Goal: Answer question/provide support

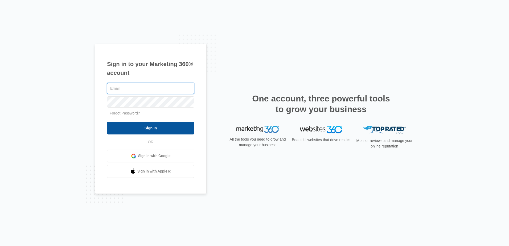
type input "[EMAIL_ADDRESS][DOMAIN_NAME]"
click at [158, 128] on input "Sign In" at bounding box center [150, 128] width 87 height 13
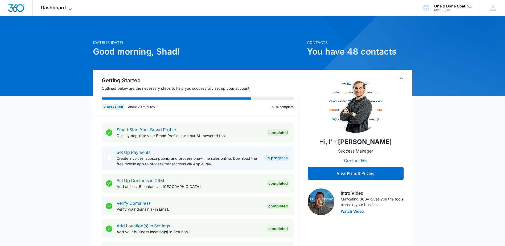
click at [66, 8] on span "Dashboard" at bounding box center [53, 8] width 25 height 6
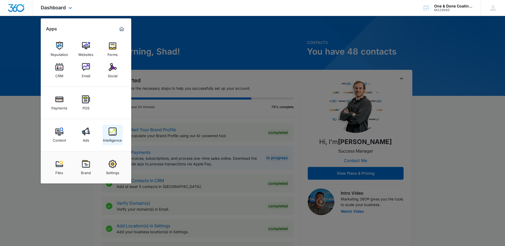
click at [115, 134] on img at bounding box center [113, 132] width 8 height 8
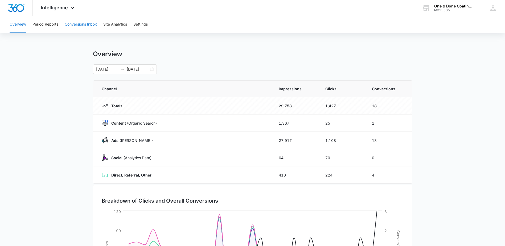
click at [92, 26] on button "Conversions Inbox" at bounding box center [81, 24] width 32 height 17
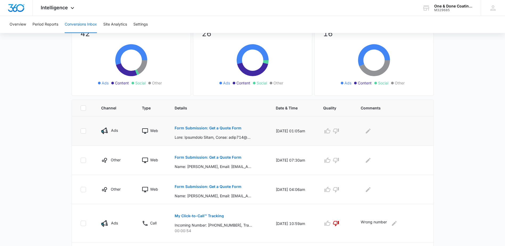
scroll to position [53, 0]
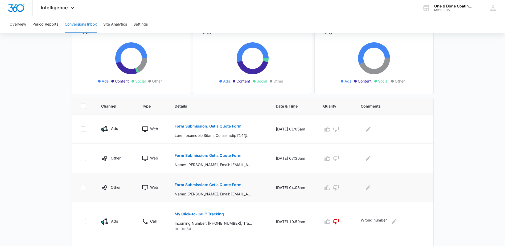
click at [224, 185] on p "Form Submission: Get a Quote Form" at bounding box center [208, 185] width 67 height 4
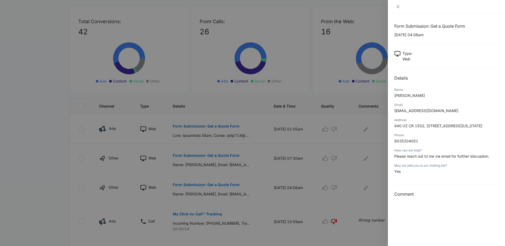
click at [306, 89] on div at bounding box center [252, 123] width 505 height 246
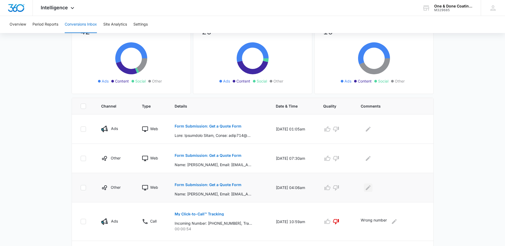
click at [369, 189] on icon "Edit Comments" at bounding box center [368, 187] width 5 height 5
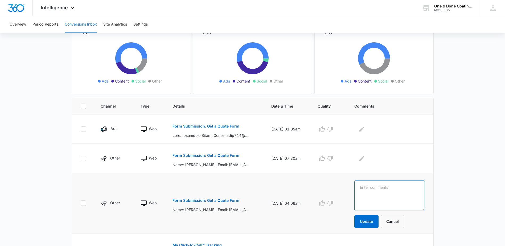
click at [369, 189] on textarea at bounding box center [389, 196] width 71 height 30
type textarea "[US_STATE]!"
click at [372, 220] on button "Update" at bounding box center [366, 221] width 24 height 13
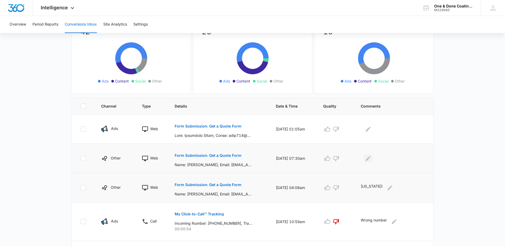
click at [371, 159] on icon "Edit Comments" at bounding box center [368, 158] width 6 height 6
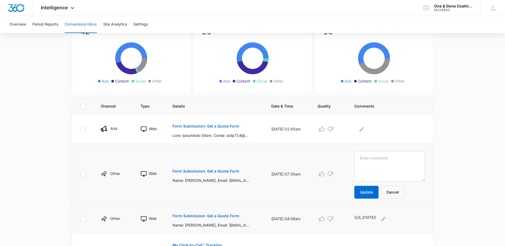
click at [235, 171] on p "Form Submission: Get a Quote Form" at bounding box center [206, 171] width 67 height 4
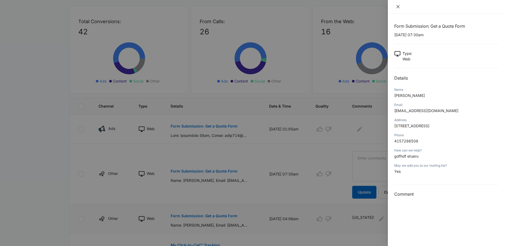
click at [402, 6] on button "Close" at bounding box center [397, 6] width 7 height 5
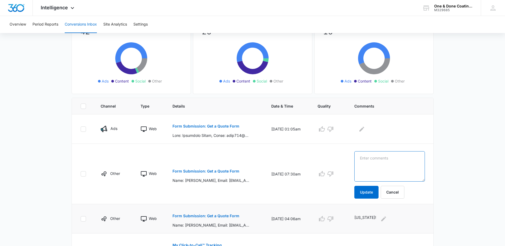
click at [380, 158] on textarea at bounding box center [389, 166] width 71 height 30
type textarea "[US_STATE]!!!!"
click at [376, 192] on button "Update" at bounding box center [366, 192] width 24 height 13
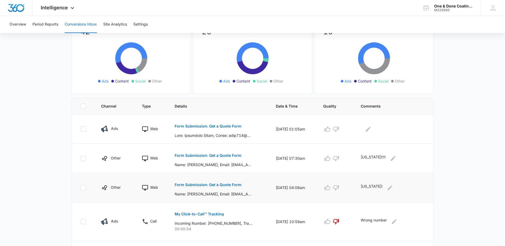
click at [379, 191] on div "[US_STATE]!" at bounding box center [393, 187] width 64 height 9
click at [193, 126] on p "Form Submission: Get a Quote Form" at bounding box center [208, 126] width 67 height 4
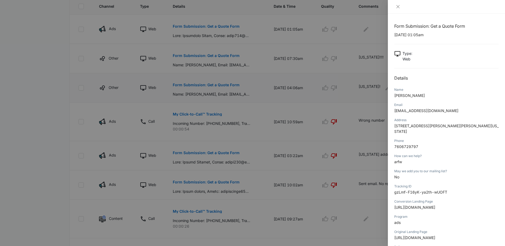
scroll to position [133, 0]
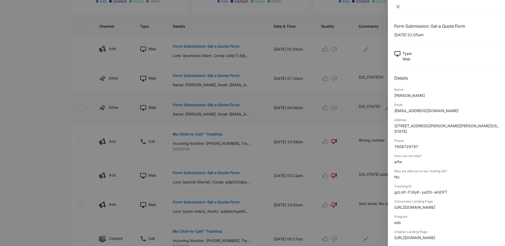
click at [398, 6] on icon "close" at bounding box center [397, 6] width 3 height 3
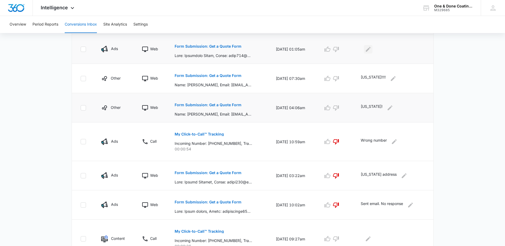
click at [370, 51] on icon "Edit Comments" at bounding box center [368, 49] width 6 height 6
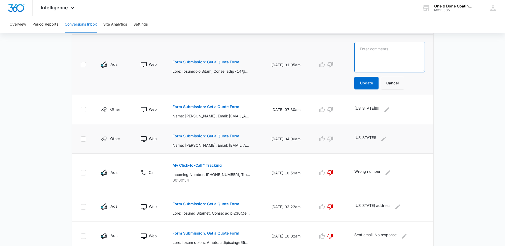
click at [369, 53] on textarea at bounding box center [389, 57] width 71 height 30
type textarea "[US_STATE]!!!!"
click at [377, 84] on button "Update" at bounding box center [366, 83] width 24 height 13
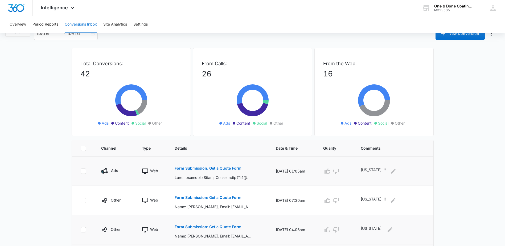
scroll to position [0, 0]
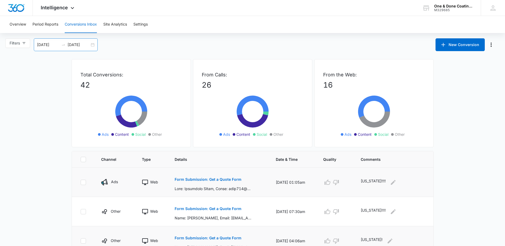
click at [93, 43] on div "[DATE] [DATE]" at bounding box center [66, 44] width 64 height 13
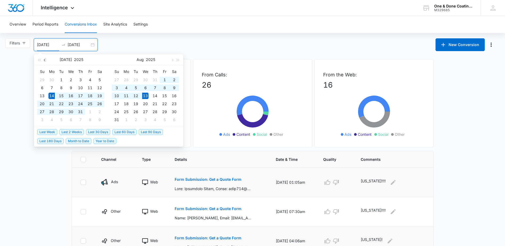
click at [43, 59] on button "button" at bounding box center [45, 59] width 6 height 11
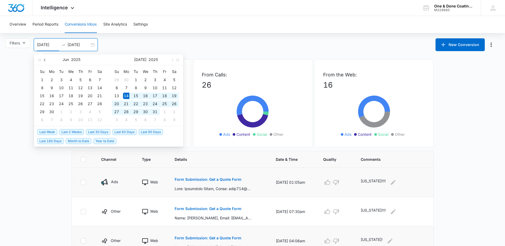
click at [43, 59] on button "button" at bounding box center [45, 59] width 6 height 11
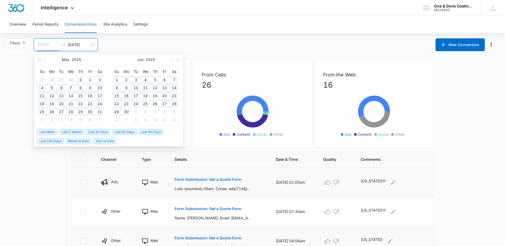
type input "[DATE]"
click at [78, 79] on div "1" at bounding box center [80, 80] width 6 height 6
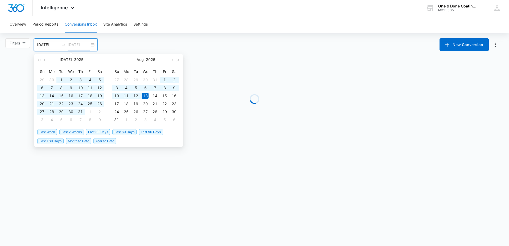
type input "[DATE]"
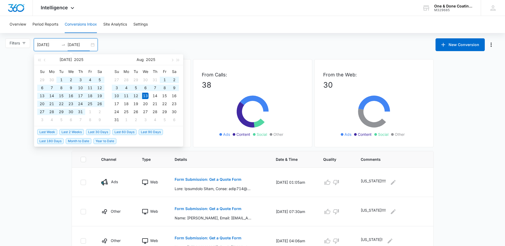
drag, startPoint x: 463, startPoint y: 130, endPoint x: 451, endPoint y: 128, distance: 12.2
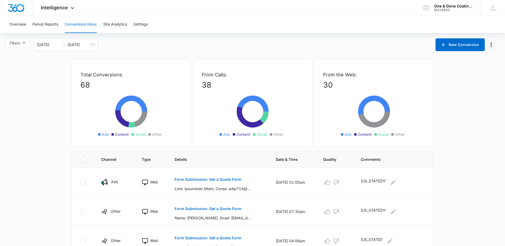
click at [492, 45] on icon "Manage Numbers" at bounding box center [491, 45] width 6 height 6
